Goal: Transaction & Acquisition: Book appointment/travel/reservation

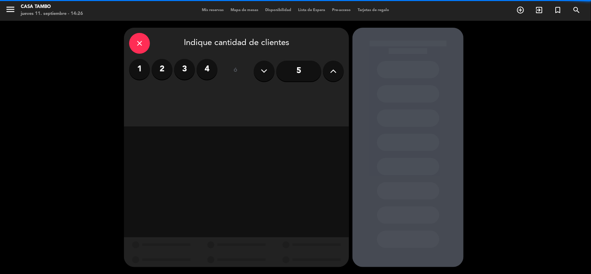
click at [210, 69] on label "4" at bounding box center [207, 69] width 21 height 21
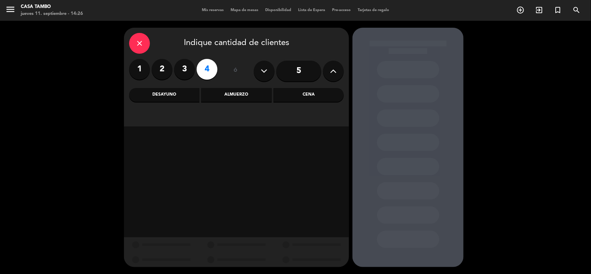
drag, startPoint x: 234, startPoint y: 98, endPoint x: 237, endPoint y: 99, distance: 3.7
click at [235, 98] on div "Almuerzo" at bounding box center [236, 95] width 70 height 14
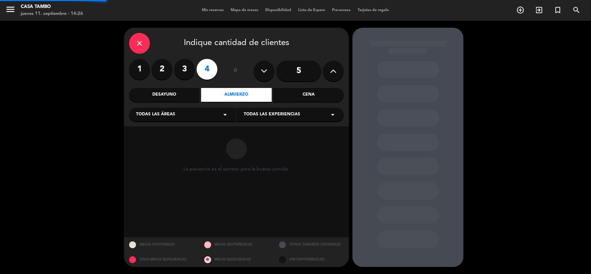
click at [272, 115] on span "Todas las experiencias" at bounding box center [272, 114] width 56 height 7
click at [279, 127] on div "Casa Tambo Restaurant Privado Bar de Lima Eventos Show de danzas" at bounding box center [290, 148] width 107 height 70
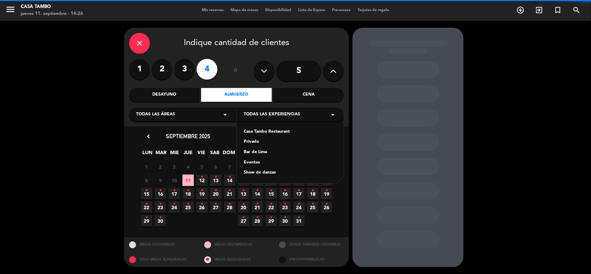
click at [281, 135] on div "Casa Tambo Restaurant" at bounding box center [290, 131] width 93 height 7
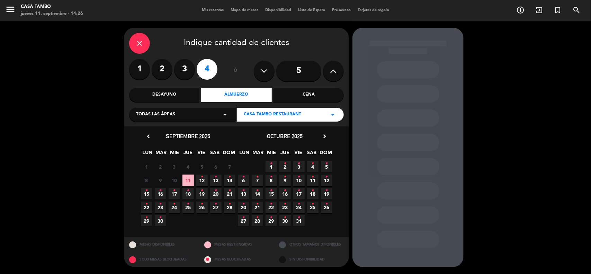
click at [189, 180] on span "11" at bounding box center [187, 179] width 11 height 11
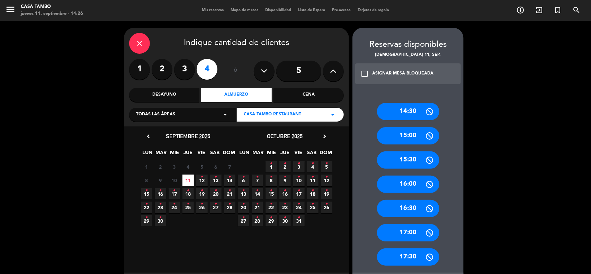
click at [283, 95] on div "Cena" at bounding box center [309, 95] width 70 height 14
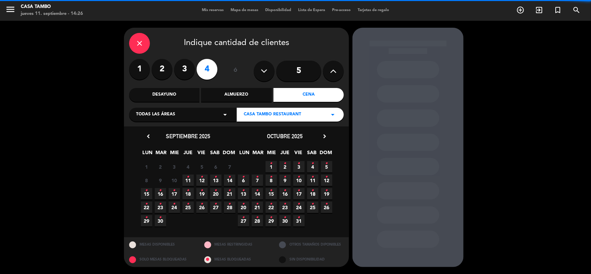
click at [205, 181] on span "12 •" at bounding box center [201, 179] width 11 height 11
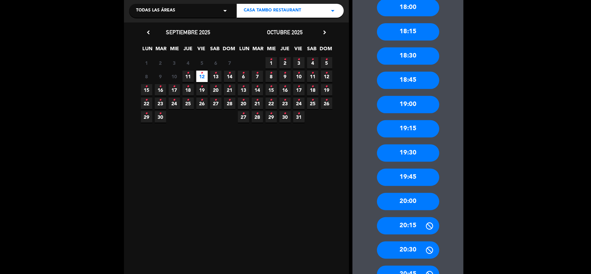
scroll to position [216, 0]
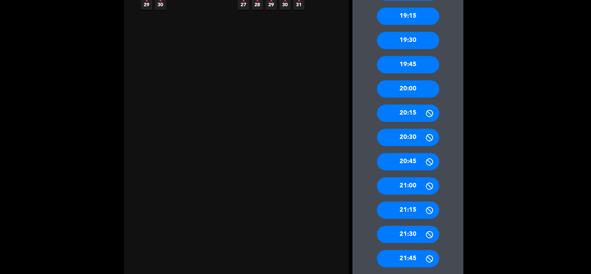
click at [416, 188] on div "21:00" at bounding box center [408, 185] width 62 height 17
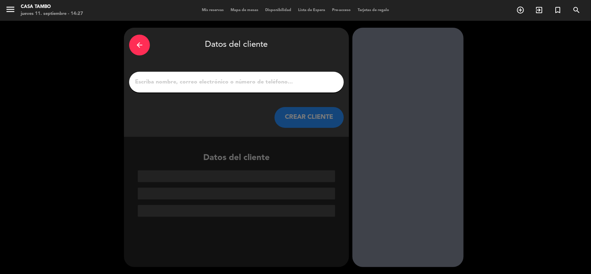
click at [218, 84] on input "1" at bounding box center [236, 82] width 204 height 10
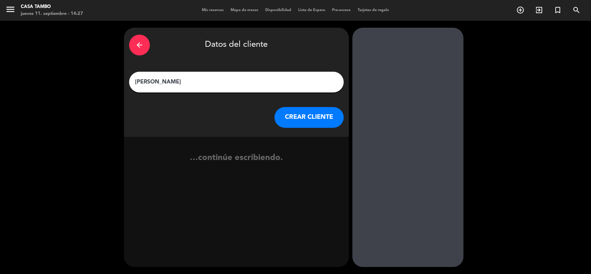
type input "[PERSON_NAME]"
click at [295, 120] on button "CREAR CLIENTE" at bounding box center [309, 117] width 69 height 21
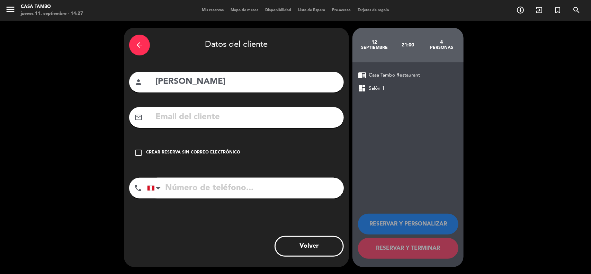
click at [186, 153] on div "Crear reserva sin correo electrónico" at bounding box center [193, 152] width 94 height 7
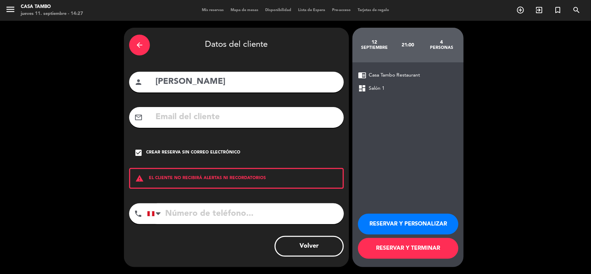
click at [209, 230] on div "arrow_back Datos del cliente person [PERSON_NAME] mail_outline check_box Crear …" at bounding box center [236, 147] width 225 height 239
click at [213, 221] on input "tel" at bounding box center [245, 213] width 197 height 21
drag, startPoint x: 218, startPoint y: 215, endPoint x: 9, endPoint y: 205, distance: 209.0
click at [10, 206] on div "arrow_back Datos del cliente person [PERSON_NAME] mail_outline check_box Crear …" at bounding box center [295, 147] width 591 height 253
type input "991793195"
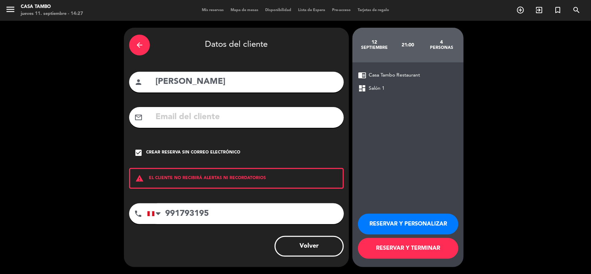
click at [418, 222] on button "RESERVAR Y PERSONALIZAR" at bounding box center [408, 224] width 100 height 21
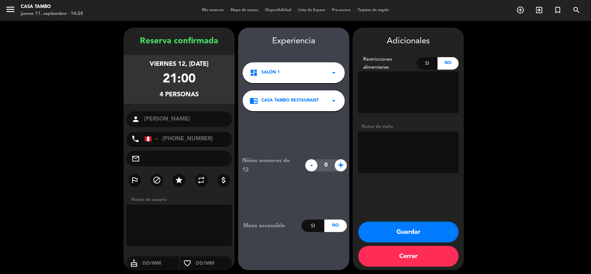
scroll to position [3, 0]
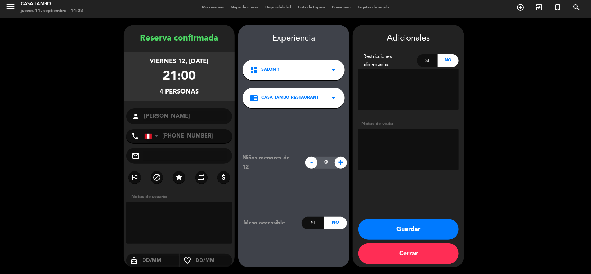
click at [395, 233] on button "Guardar" at bounding box center [408, 229] width 100 height 21
